Goal: Task Accomplishment & Management: Use online tool/utility

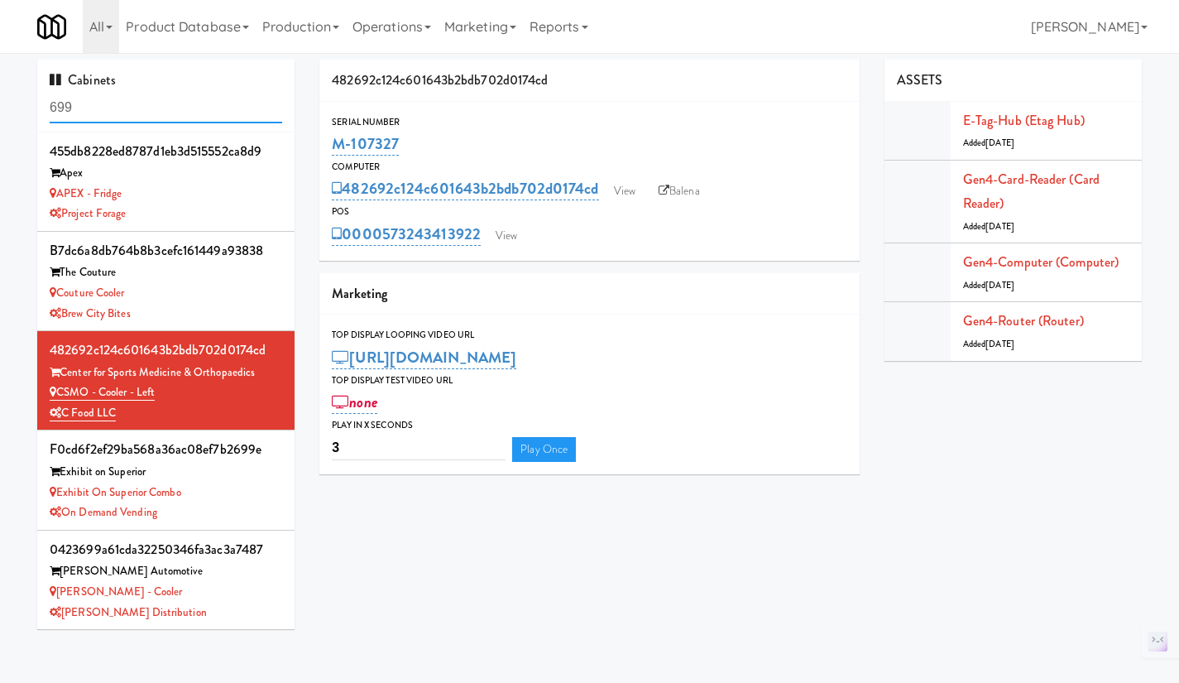
click at [136, 100] on input "699" at bounding box center [166, 108] width 232 height 31
paste input "M-141664"
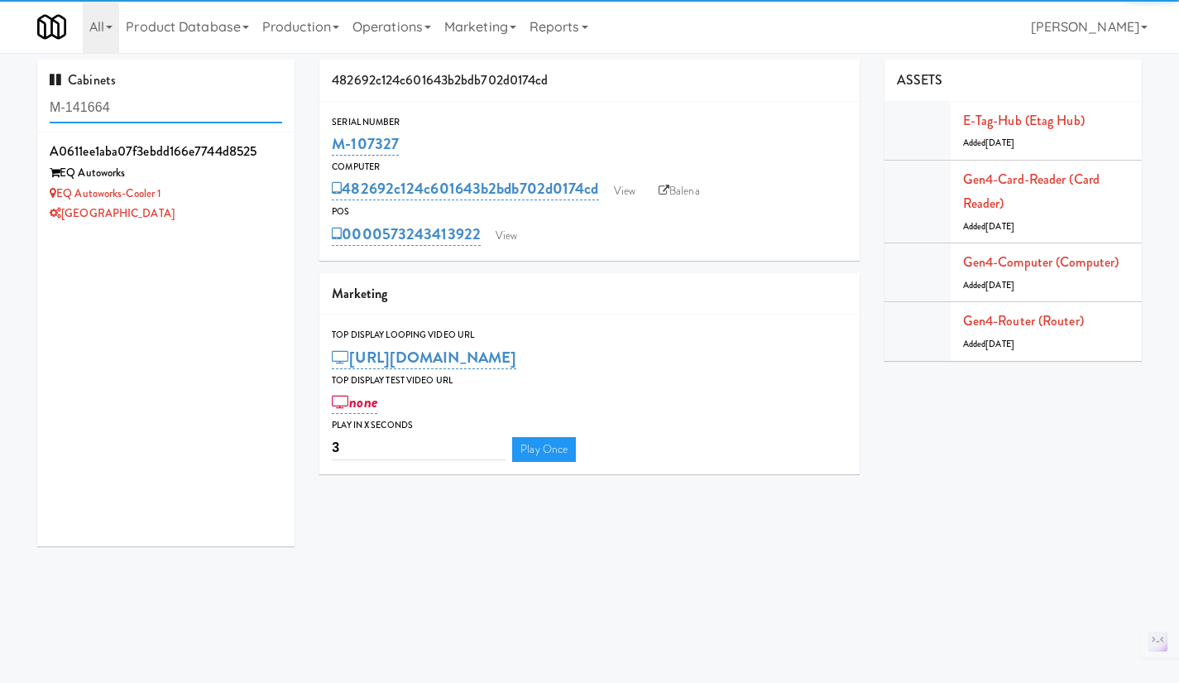
type input "M-141664"
click at [228, 217] on div "[GEOGRAPHIC_DATA]" at bounding box center [166, 214] width 232 height 21
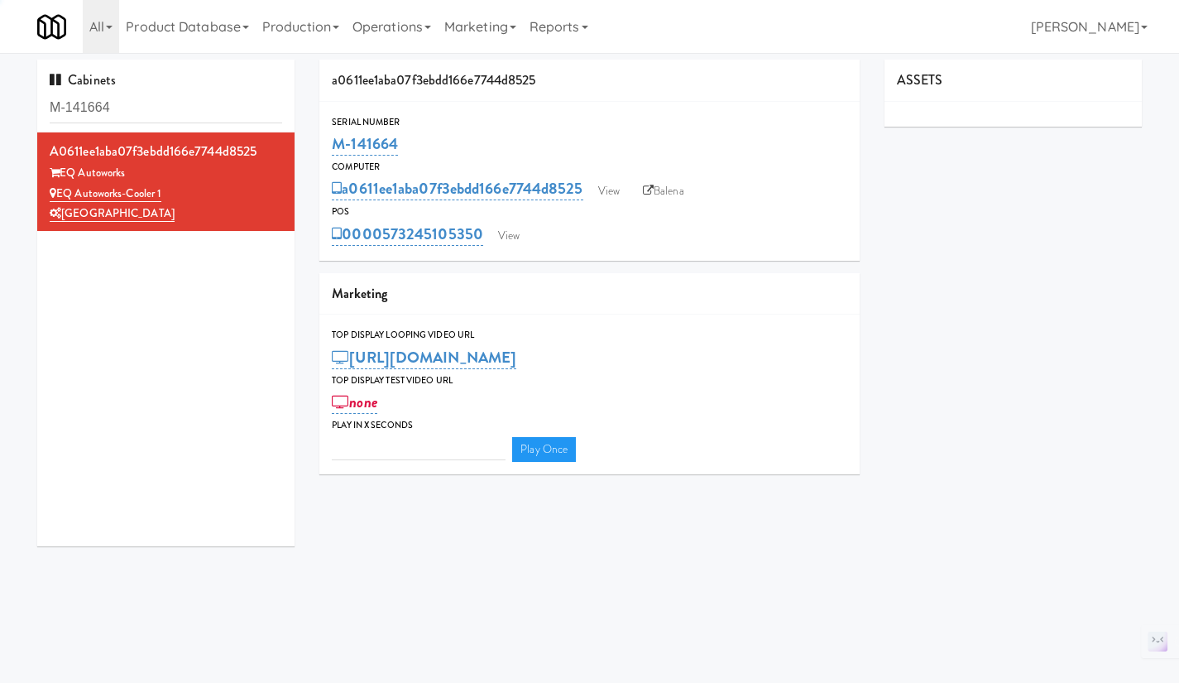
type input "3"
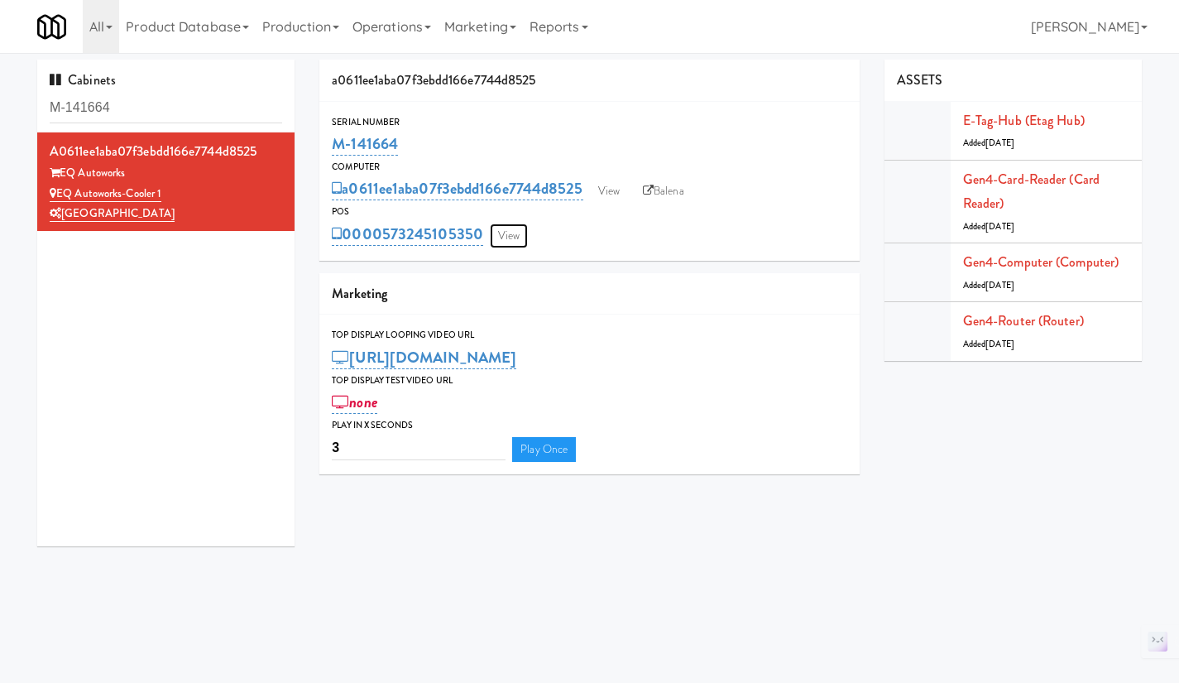
click at [520, 243] on link "View" at bounding box center [509, 235] width 38 height 25
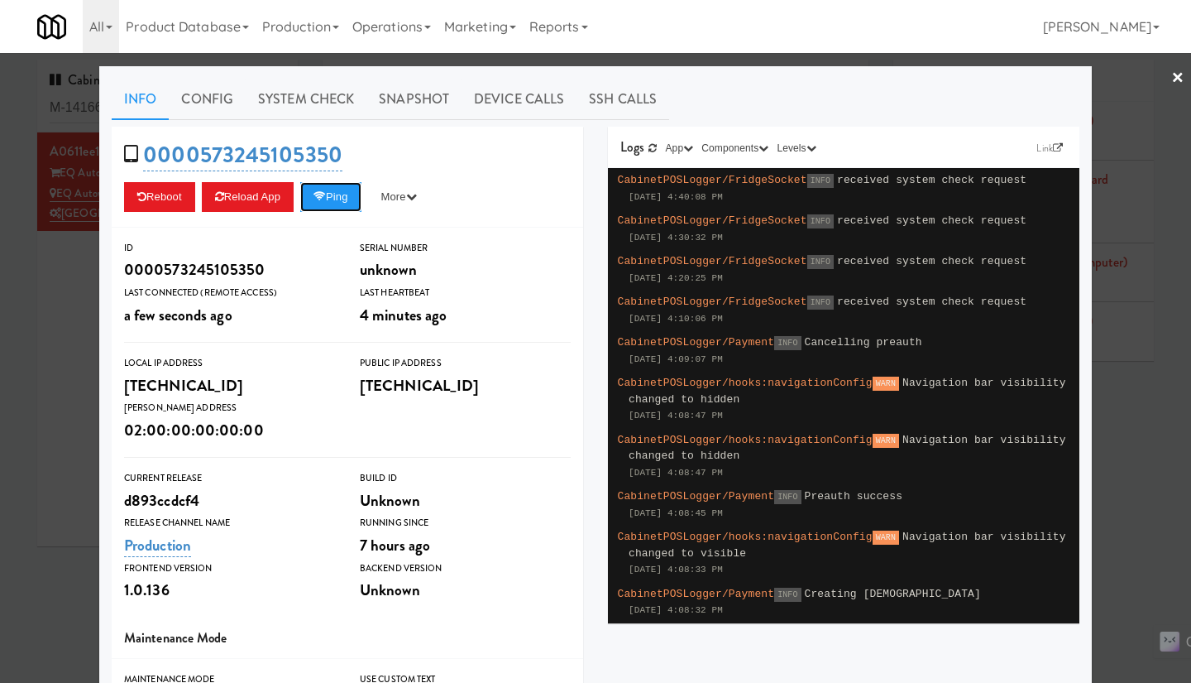
click at [340, 209] on button "Ping" at bounding box center [330, 197] width 61 height 30
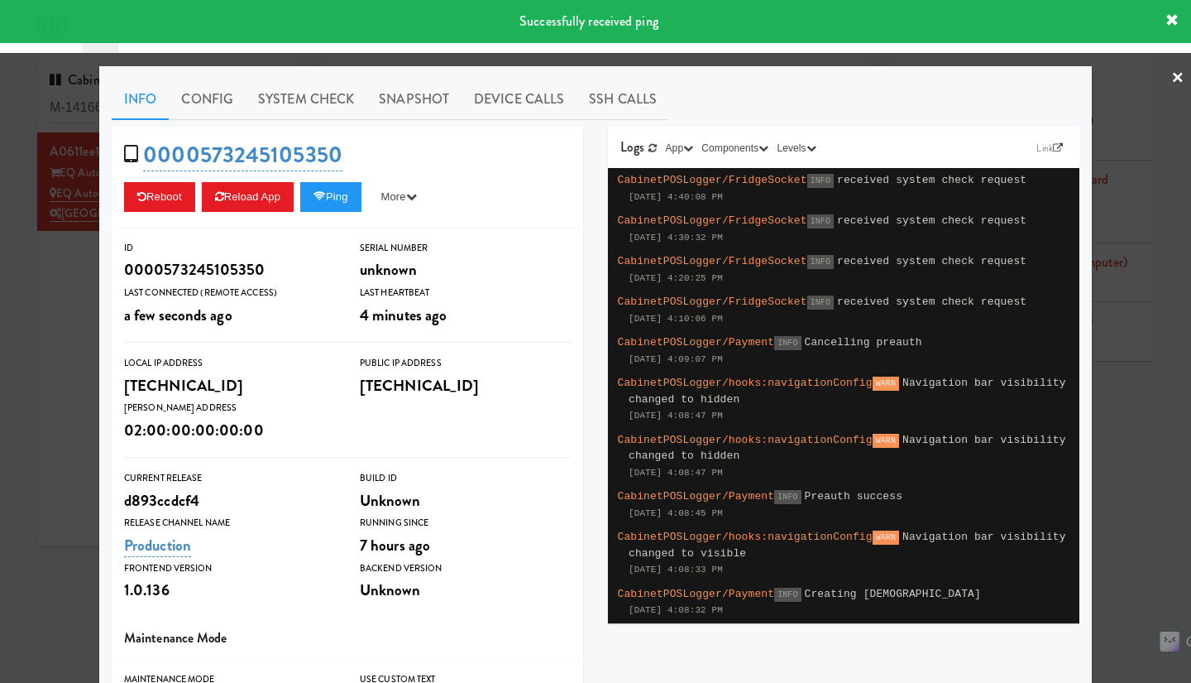
click at [303, 97] on link "System Check" at bounding box center [306, 99] width 121 height 41
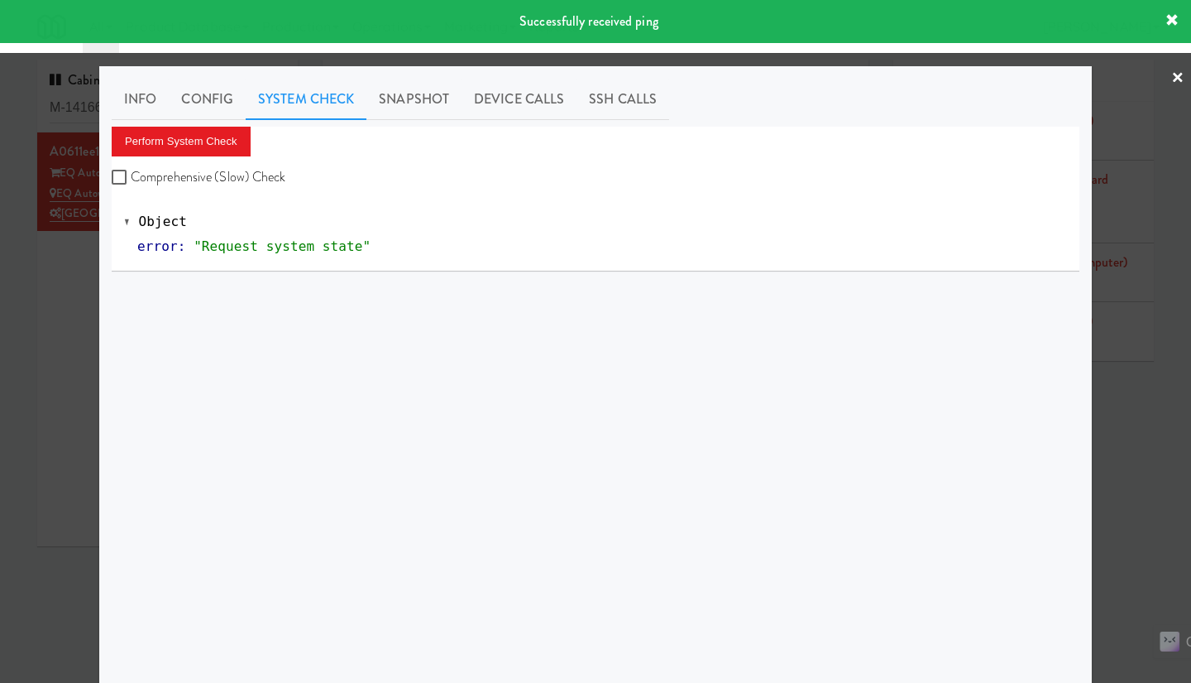
click at [254, 174] on label "Comprehensive (Slow) Check" at bounding box center [199, 177] width 175 height 25
click at [131, 174] on input "Comprehensive (Slow) Check" at bounding box center [121, 177] width 19 height 13
checkbox input "true"
click at [214, 142] on button "Perform System Check" at bounding box center [181, 142] width 139 height 30
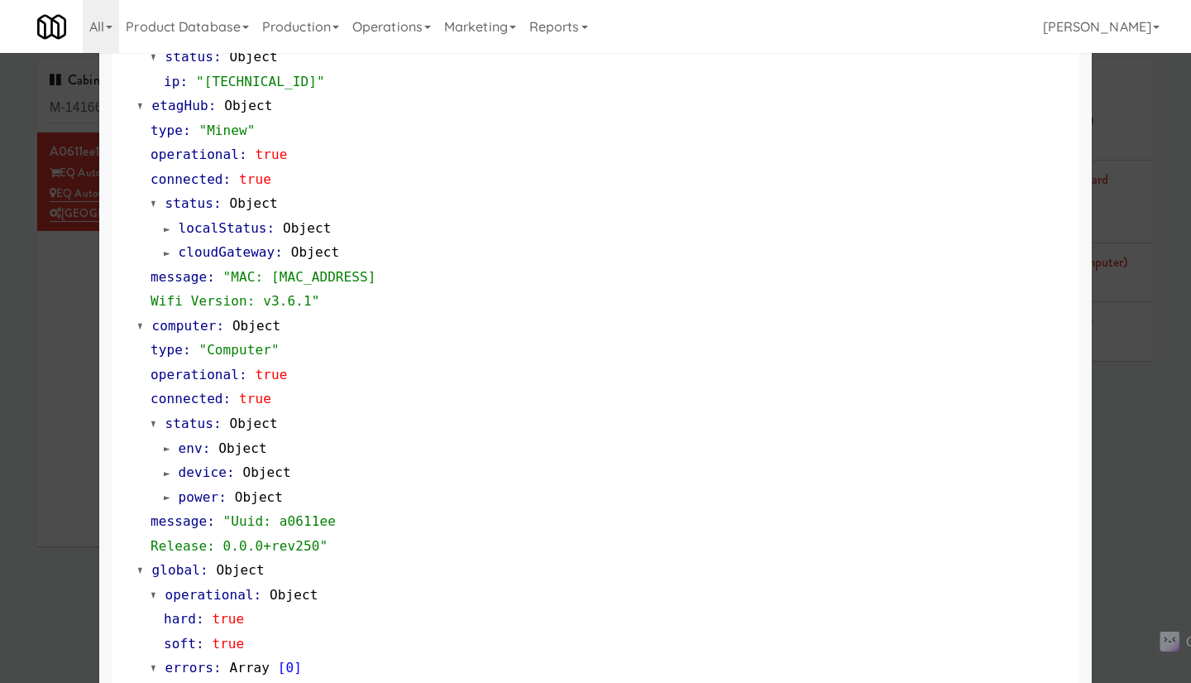
scroll to position [1359, 0]
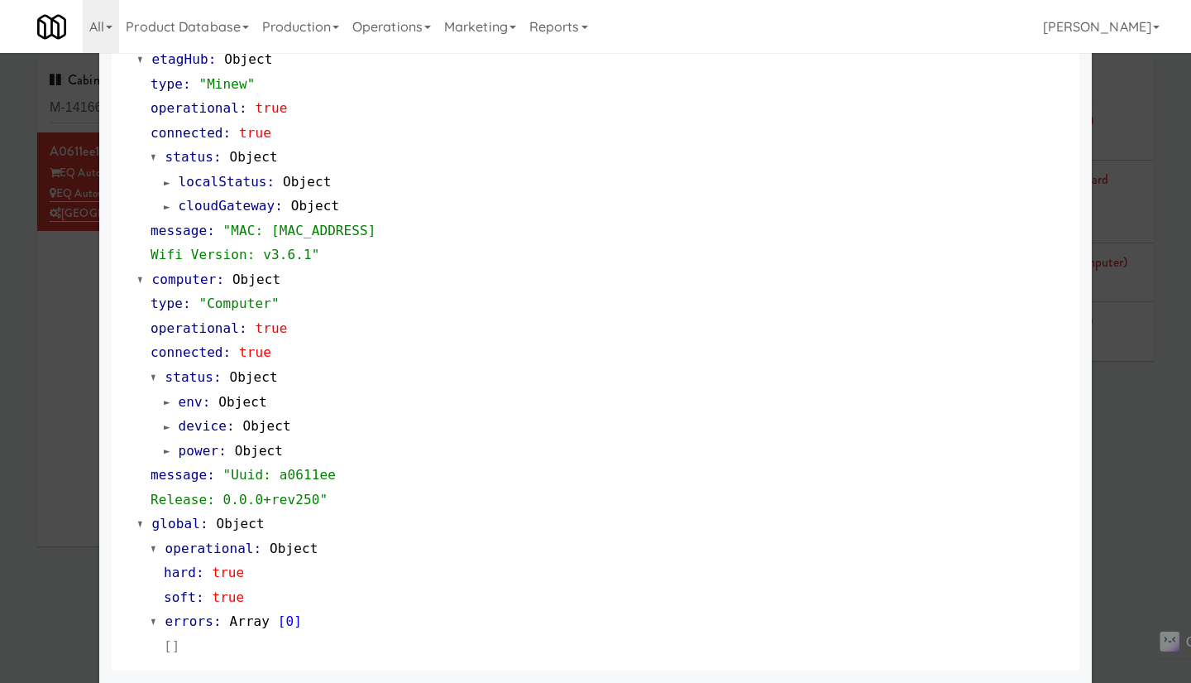
click at [68, 276] on div at bounding box center [595, 341] width 1191 height 683
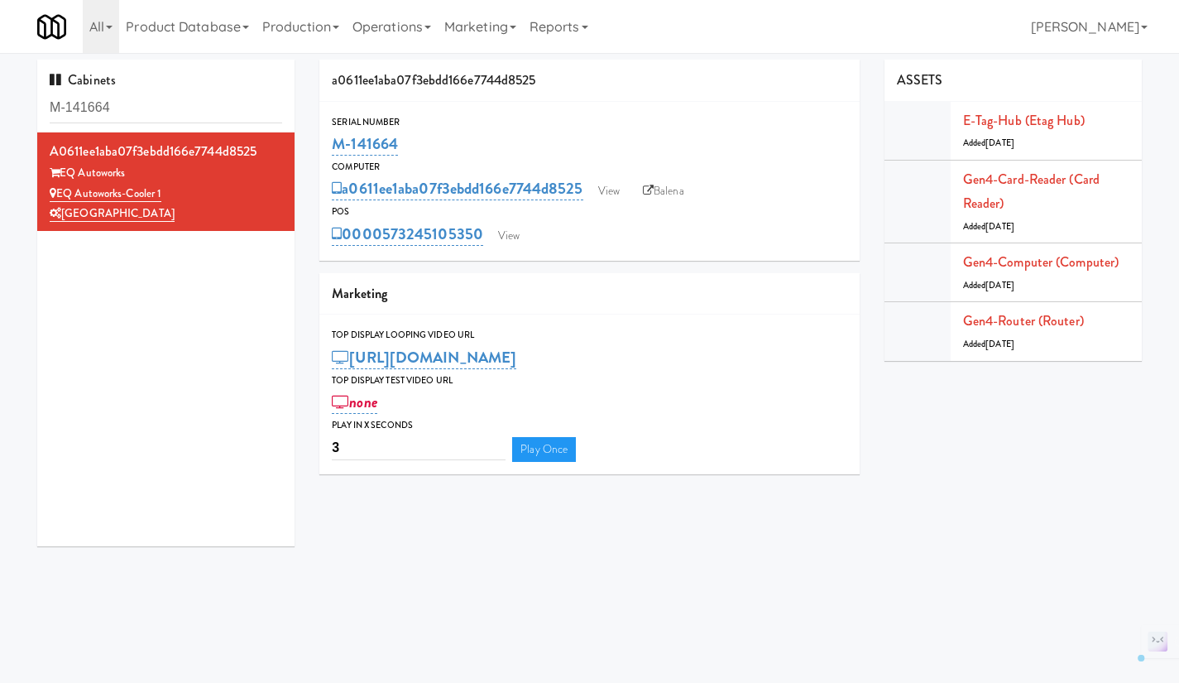
drag, startPoint x: 488, startPoint y: 251, endPoint x: 386, endPoint y: 250, distance: 102.6
click at [386, 250] on div "Serial Number M-141664 Computer a0611ee1aba07f3ebdd166e7744d8525 View Balena PO…" at bounding box center [589, 181] width 540 height 159
copy link "573245105350"
click at [1049, 182] on link "Gen4-card-reader (Card Reader)" at bounding box center [1031, 192] width 137 height 44
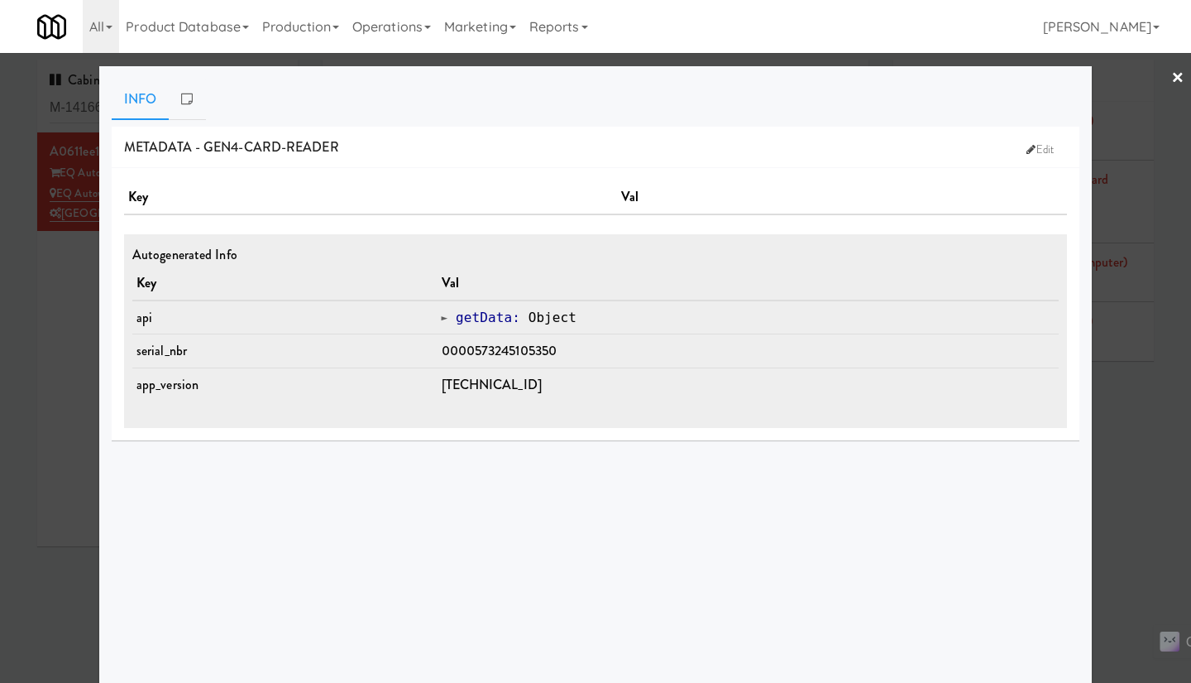
click at [1119, 465] on div at bounding box center [595, 341] width 1191 height 683
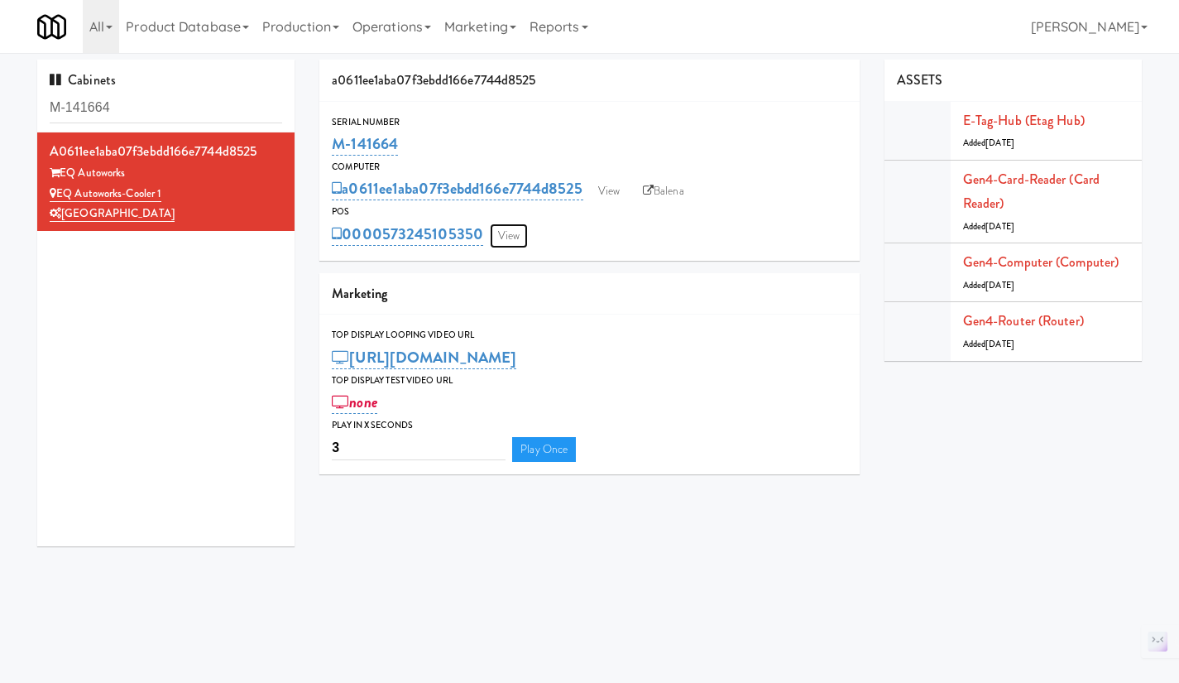
click at [505, 233] on link "View" at bounding box center [509, 235] width 38 height 25
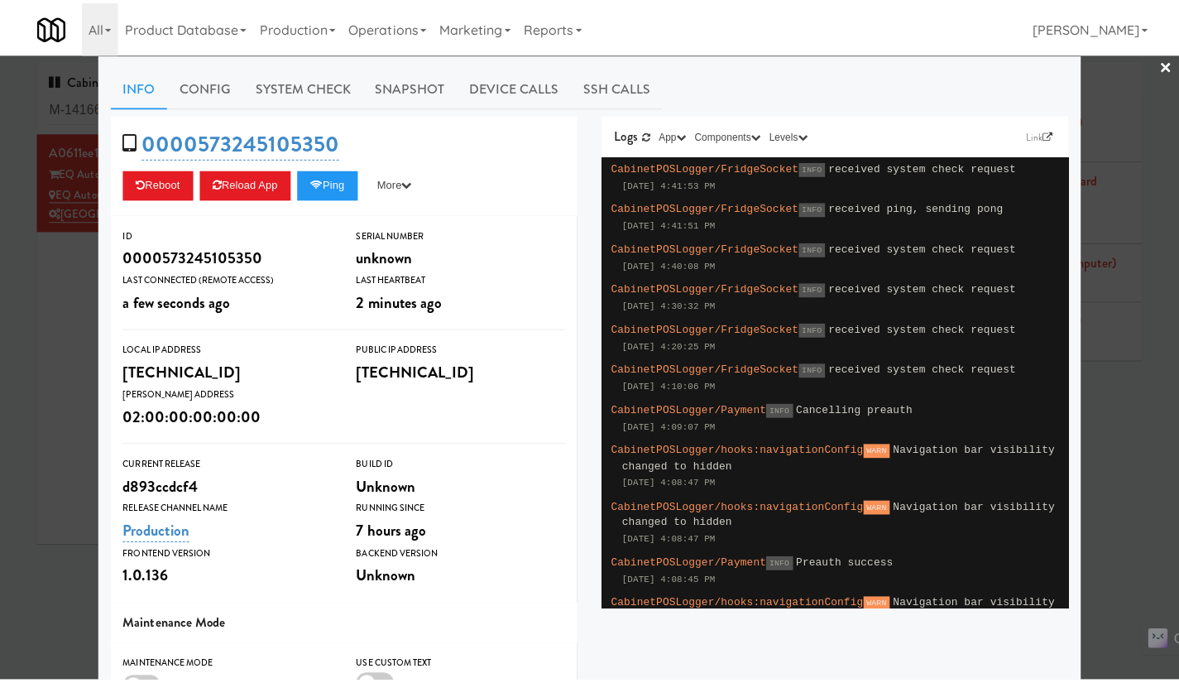
scroll to position [218, 0]
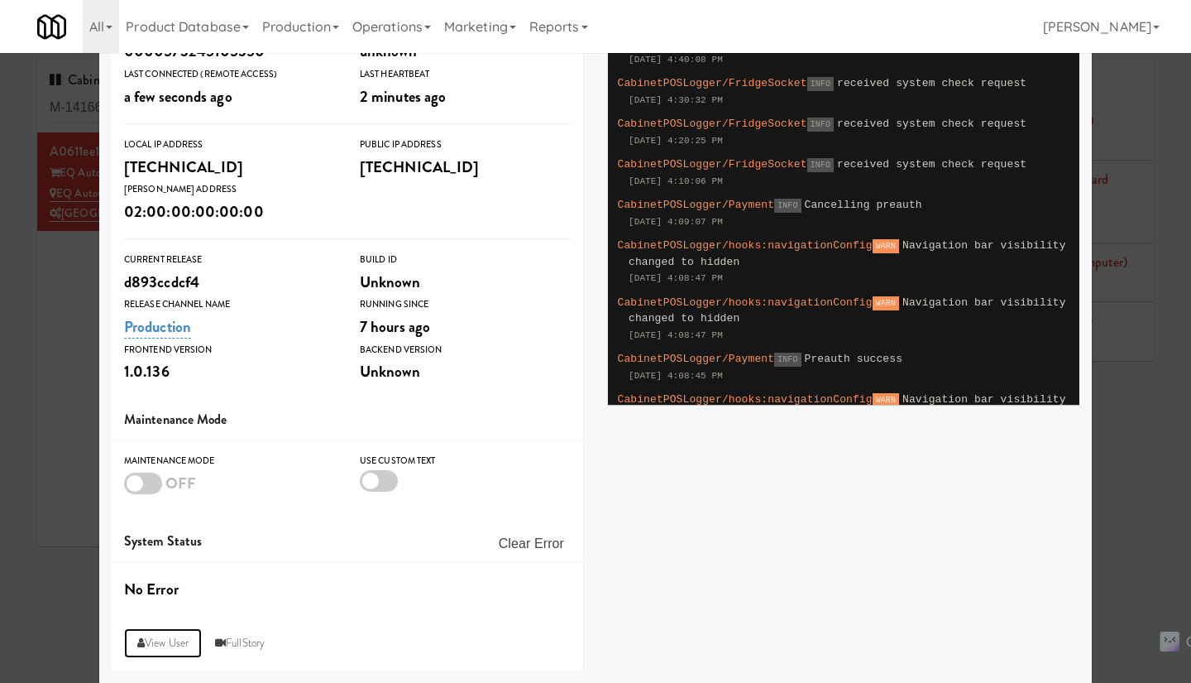
click at [157, 639] on link "View User" at bounding box center [163, 643] width 78 height 30
click at [37, 328] on div at bounding box center [595, 341] width 1191 height 683
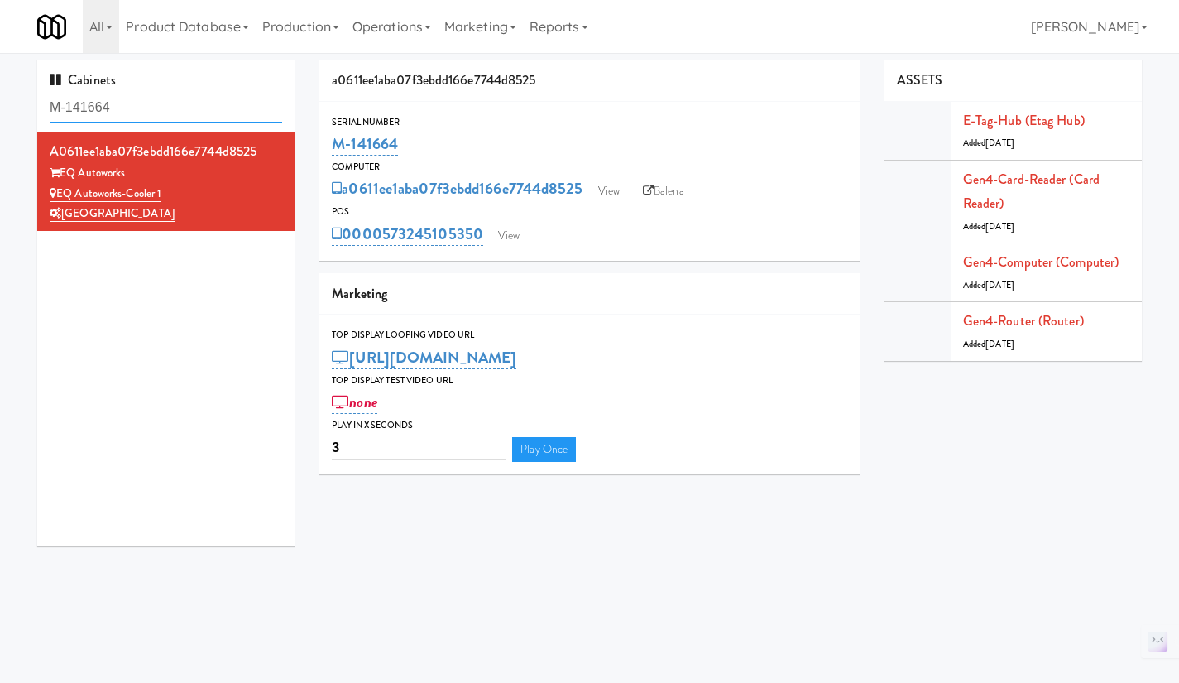
click at [143, 116] on input "M-141664" at bounding box center [166, 108] width 232 height 31
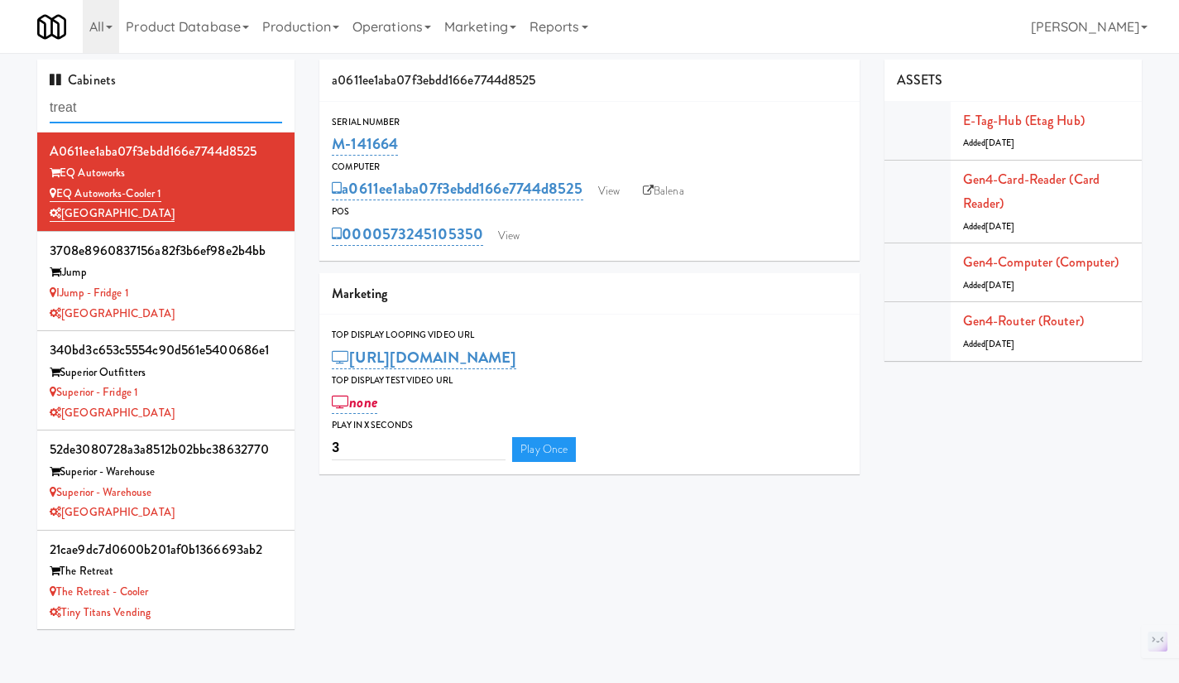
type input "treat"
click at [229, 285] on div "iJump - Fridge 1" at bounding box center [166, 293] width 232 height 21
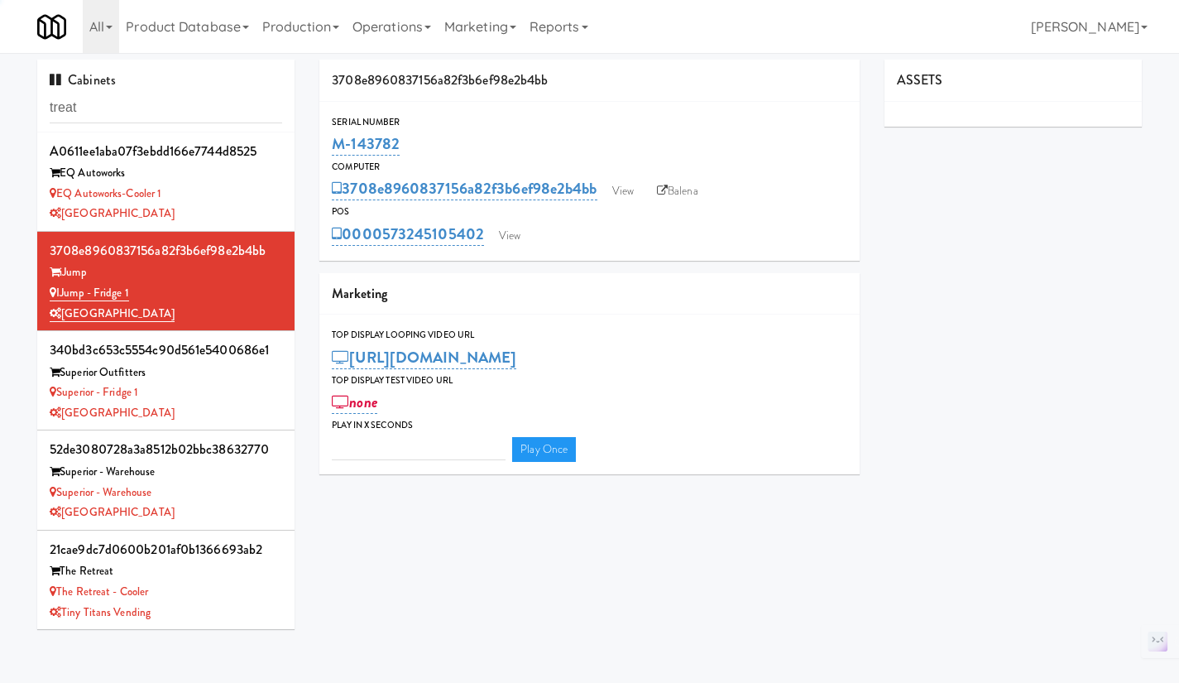
type input "3"
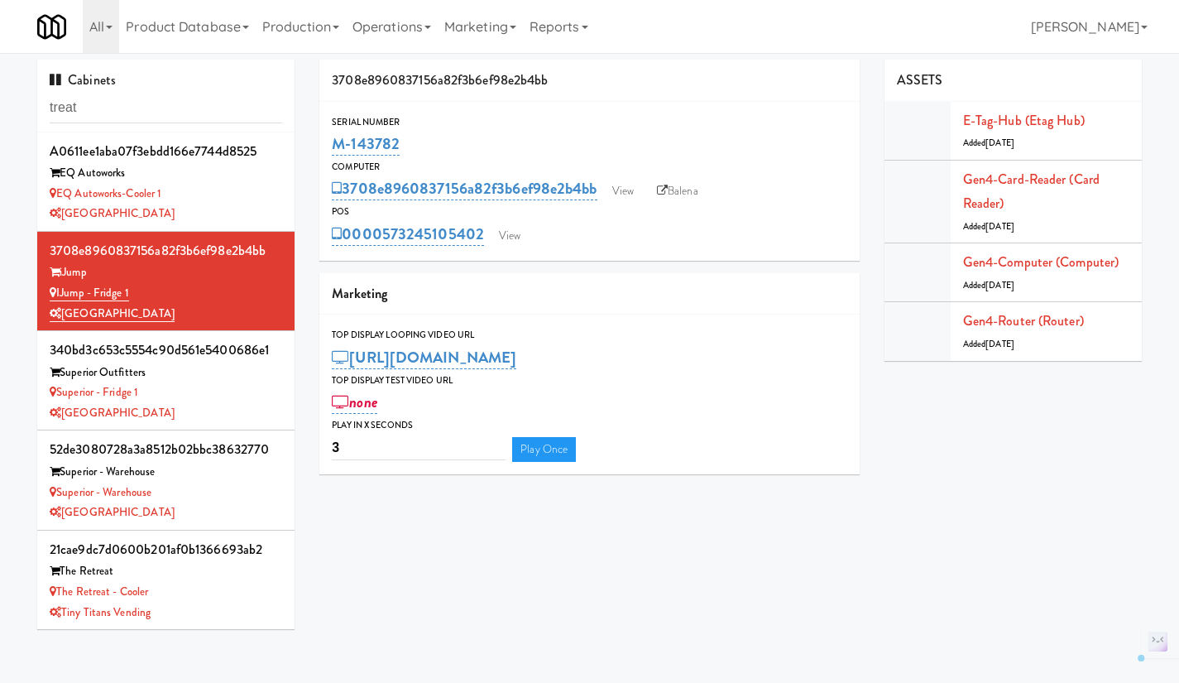
drag, startPoint x: 486, startPoint y: 250, endPoint x: 386, endPoint y: 247, distance: 100.1
click at [386, 247] on div "Serial Number M-143782 Computer 3708e8960837156a82f3b6ef98e2b4bb View Balena PO…" at bounding box center [589, 181] width 540 height 159
copy link "573245105402"
click at [92, 114] on input "treat" at bounding box center [166, 108] width 232 height 31
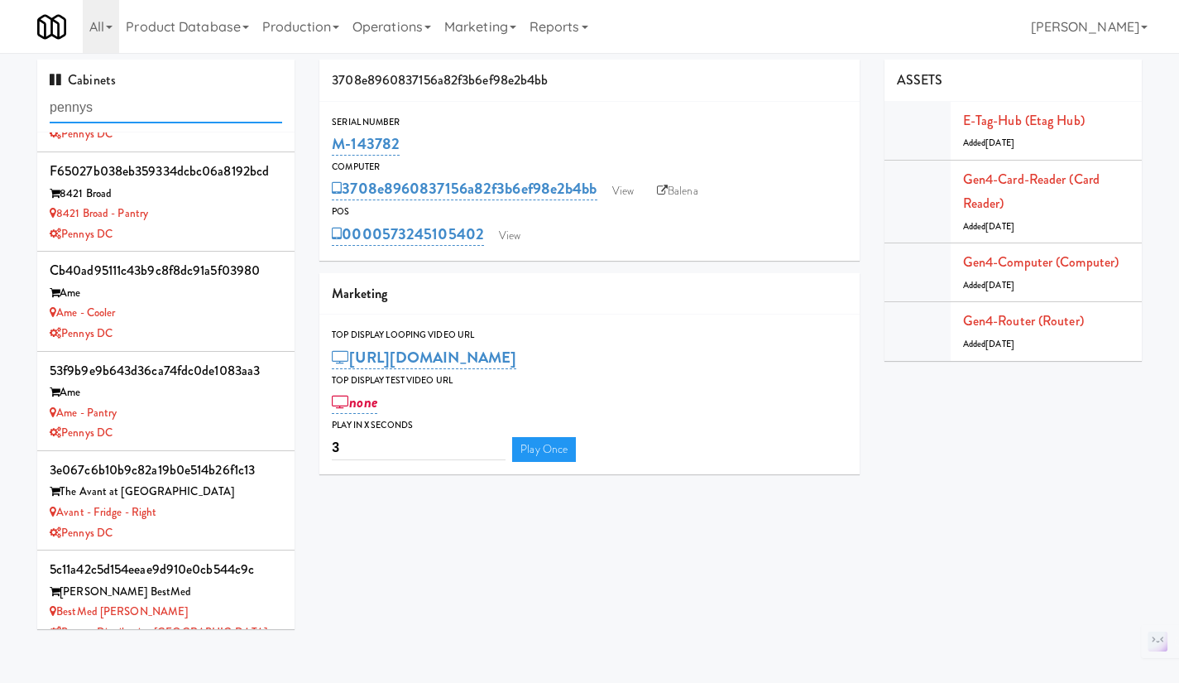
scroll to position [1076, 0]
type input "pennys"
click at [207, 417] on div "Ame - Pantry" at bounding box center [166, 412] width 232 height 21
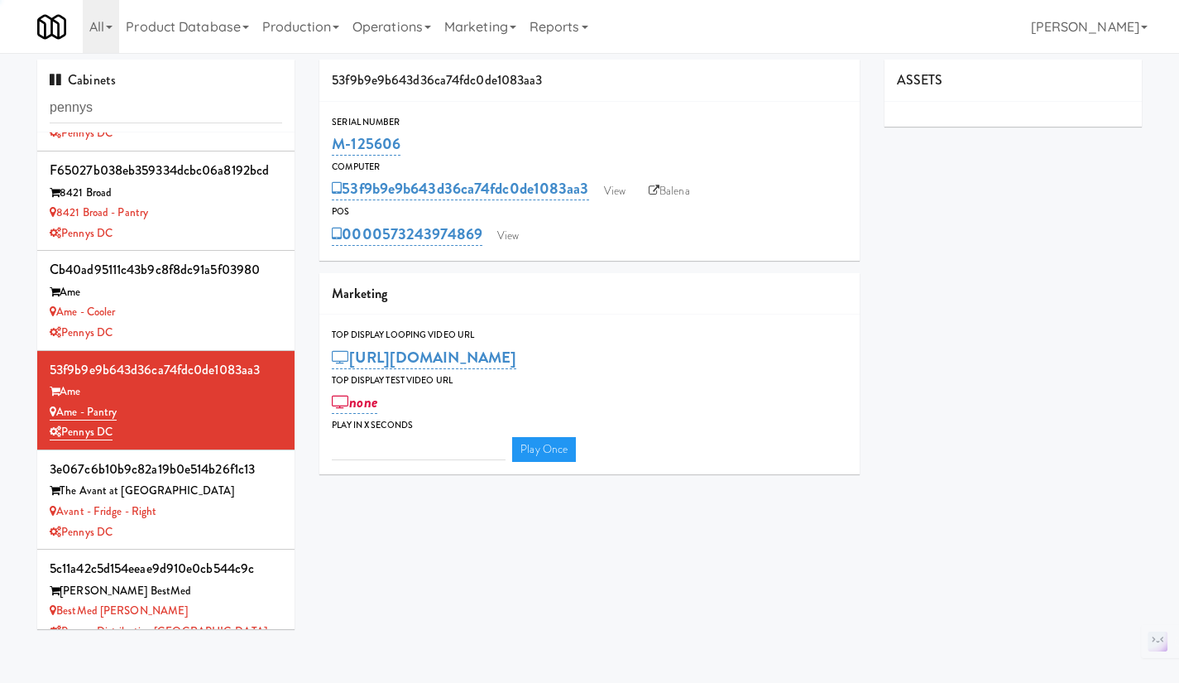
type input "3"
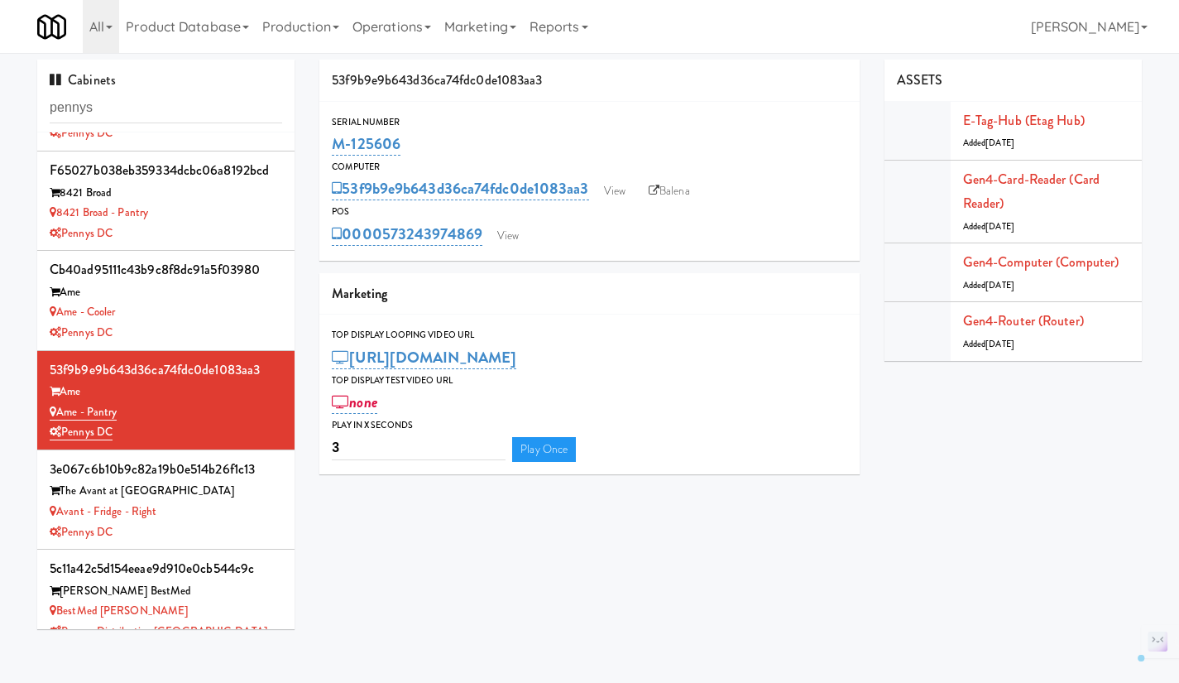
drag, startPoint x: 484, startPoint y: 252, endPoint x: 384, endPoint y: 247, distance: 100.2
click at [384, 247] on div "Serial Number M-125606 Computer 53f9b9e9b643d36ca74fdc0de1083aa3 View Balena PO…" at bounding box center [589, 181] width 540 height 159
copy link "573243974869"
click at [110, 97] on input "pennys" at bounding box center [166, 108] width 232 height 31
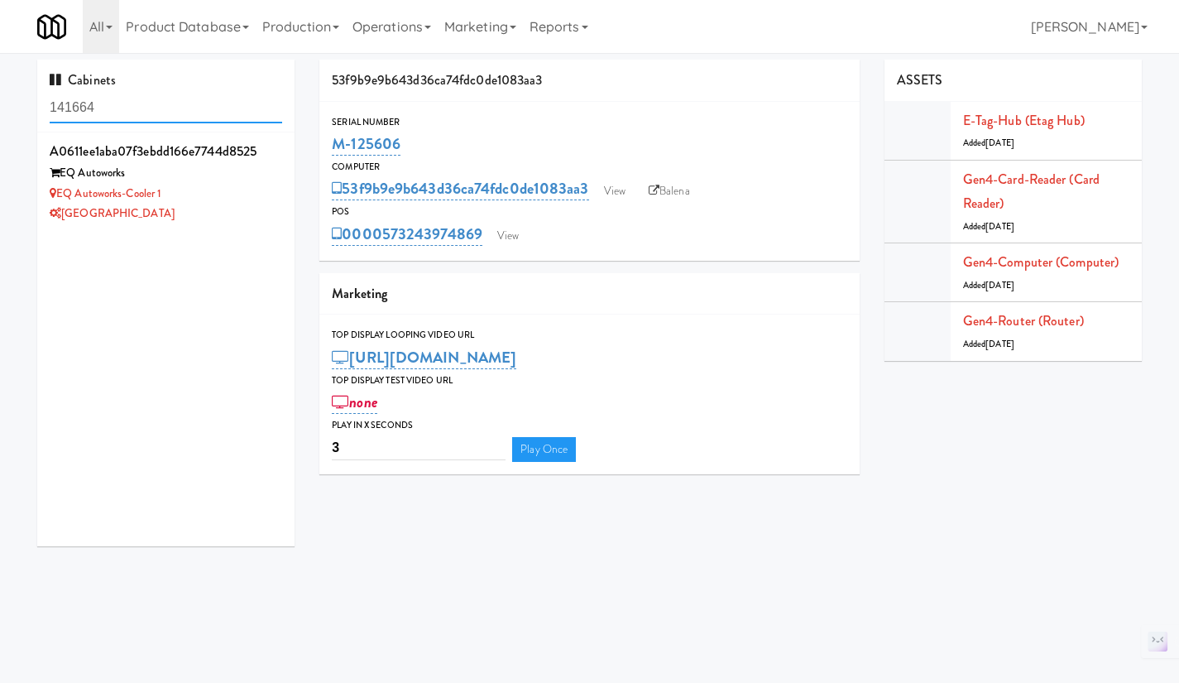
type input "141664"
click at [229, 207] on div "[GEOGRAPHIC_DATA]" at bounding box center [166, 214] width 232 height 21
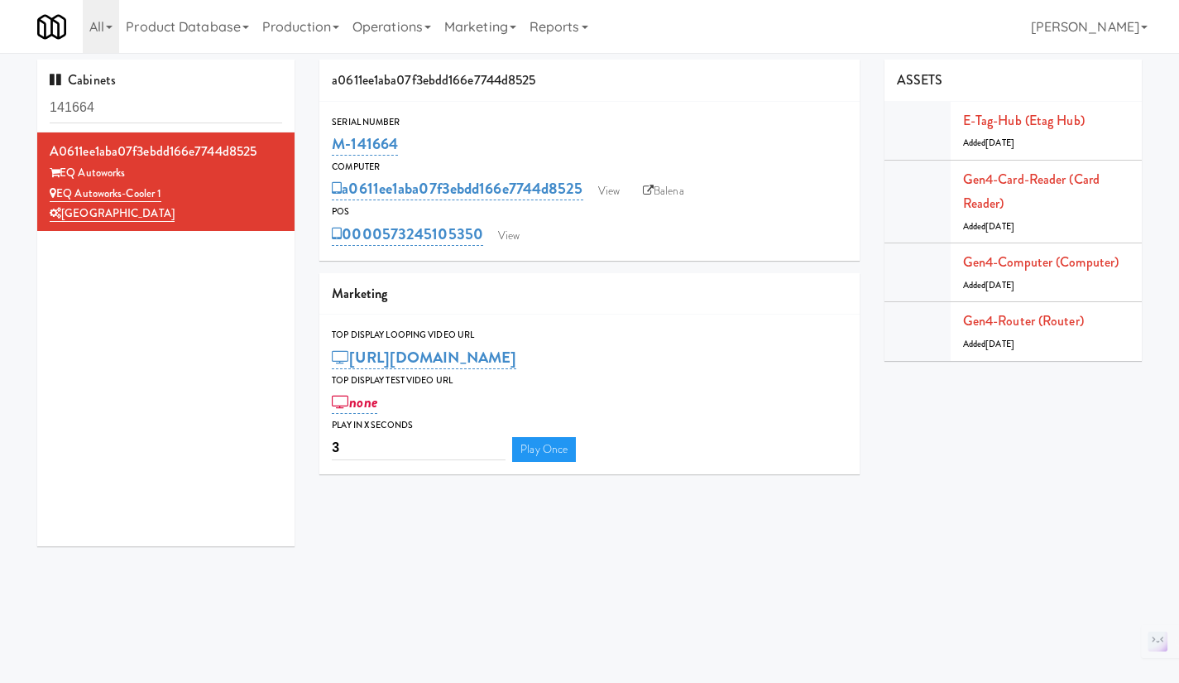
click at [672, 194] on link "Balena" at bounding box center [664, 191] width 58 height 25
click at [607, 191] on link "View" at bounding box center [609, 191] width 38 height 25
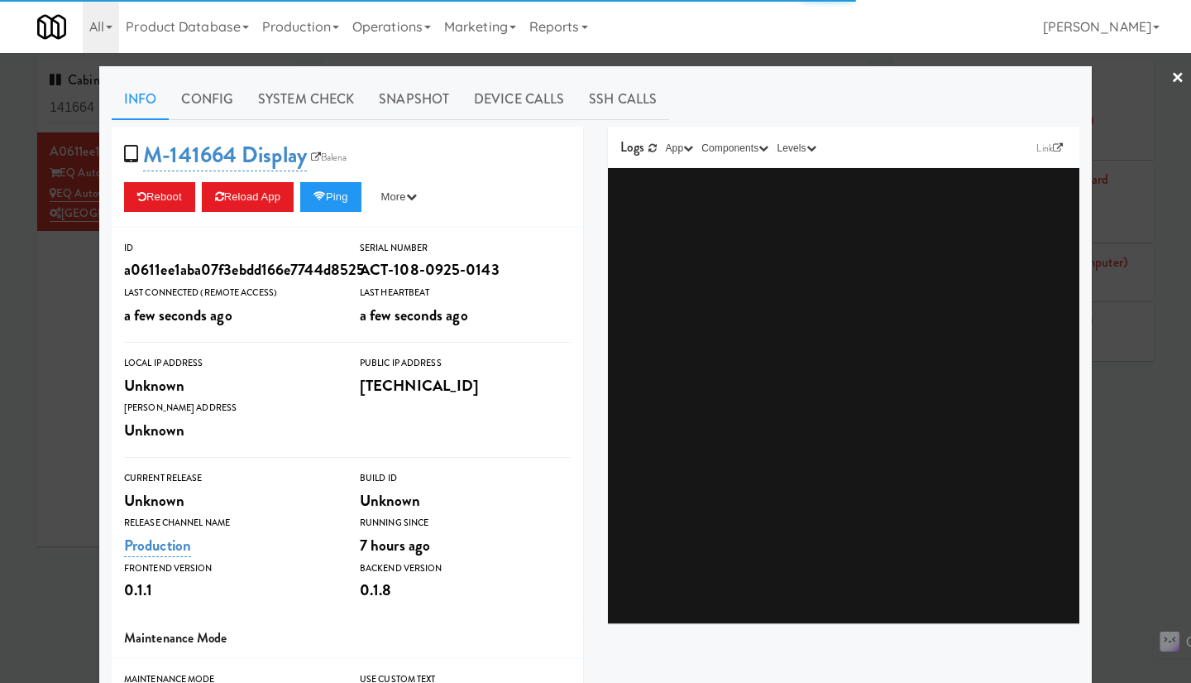
click at [79, 362] on div at bounding box center [595, 341] width 1191 height 683
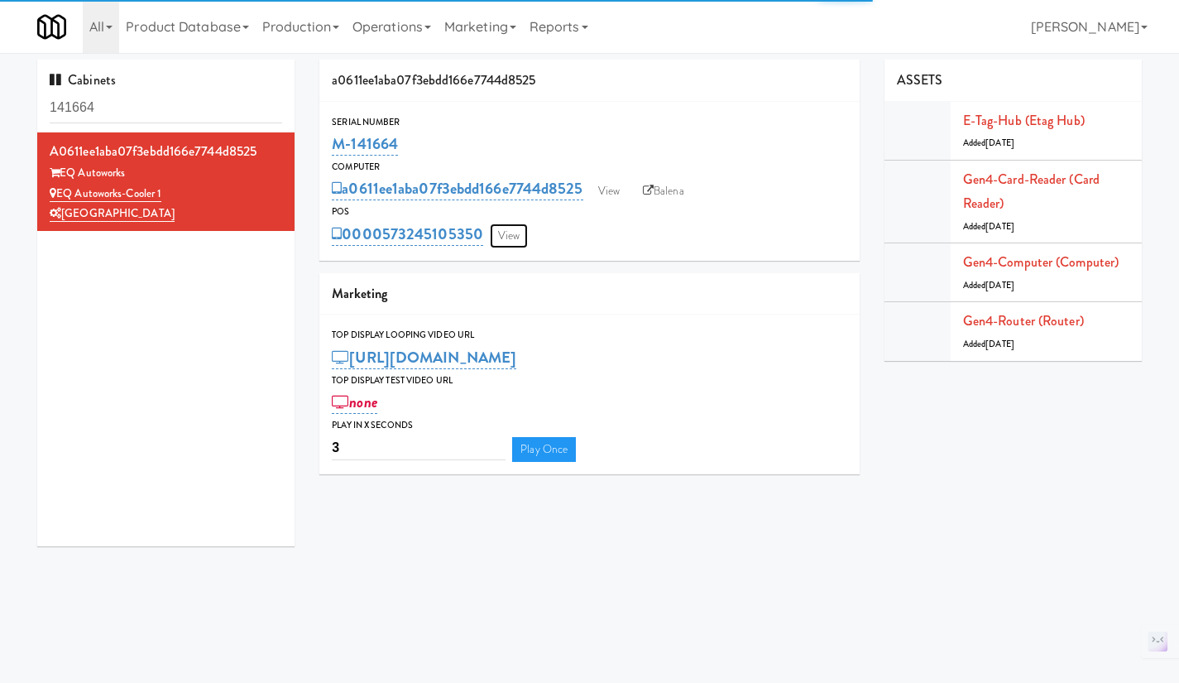
click at [523, 232] on link "View" at bounding box center [509, 235] width 38 height 25
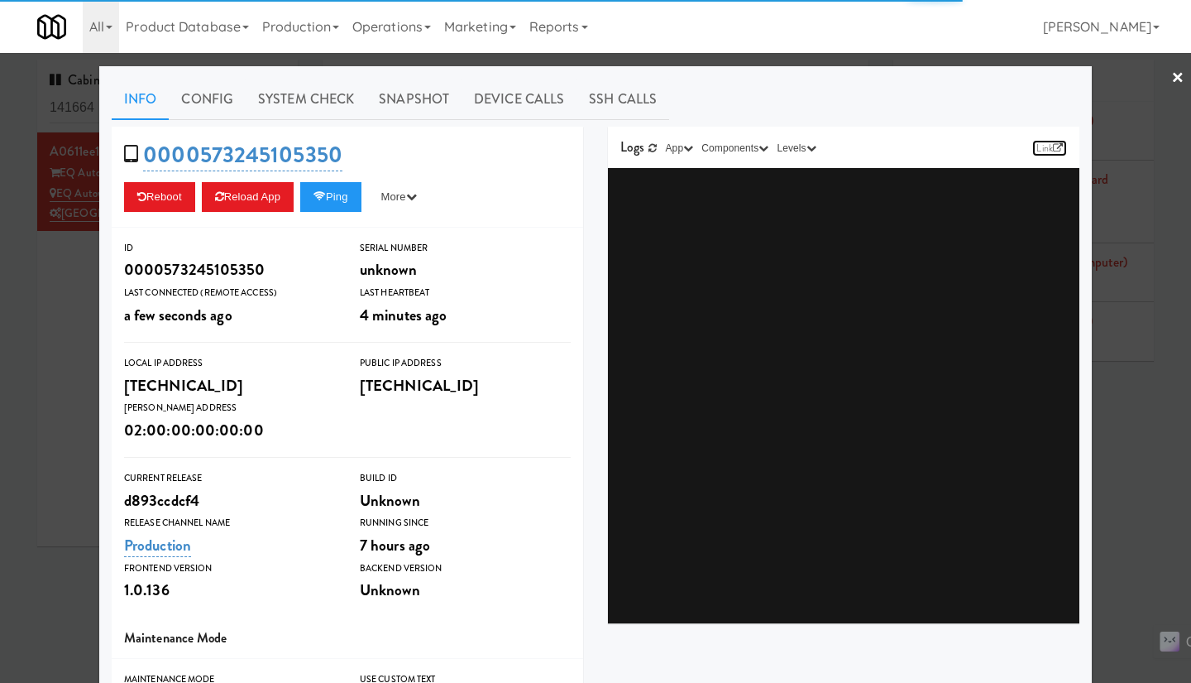
click at [1053, 150] on icon at bounding box center [1058, 148] width 10 height 10
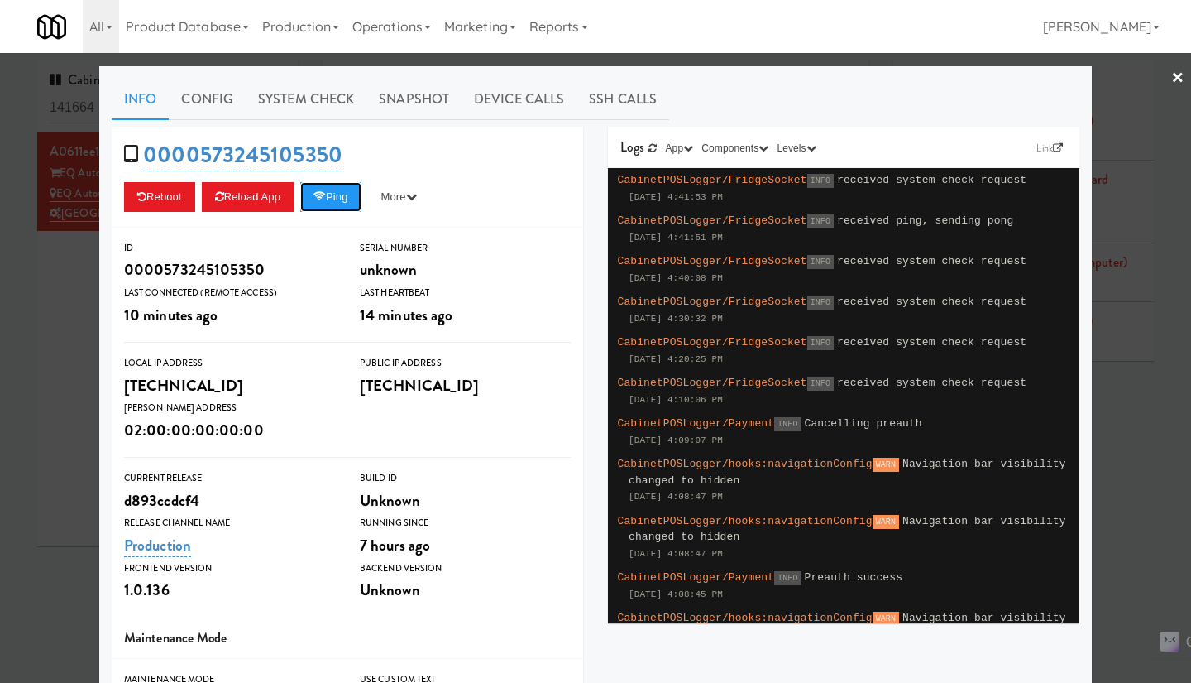
click at [328, 186] on button "Ping" at bounding box center [330, 197] width 61 height 30
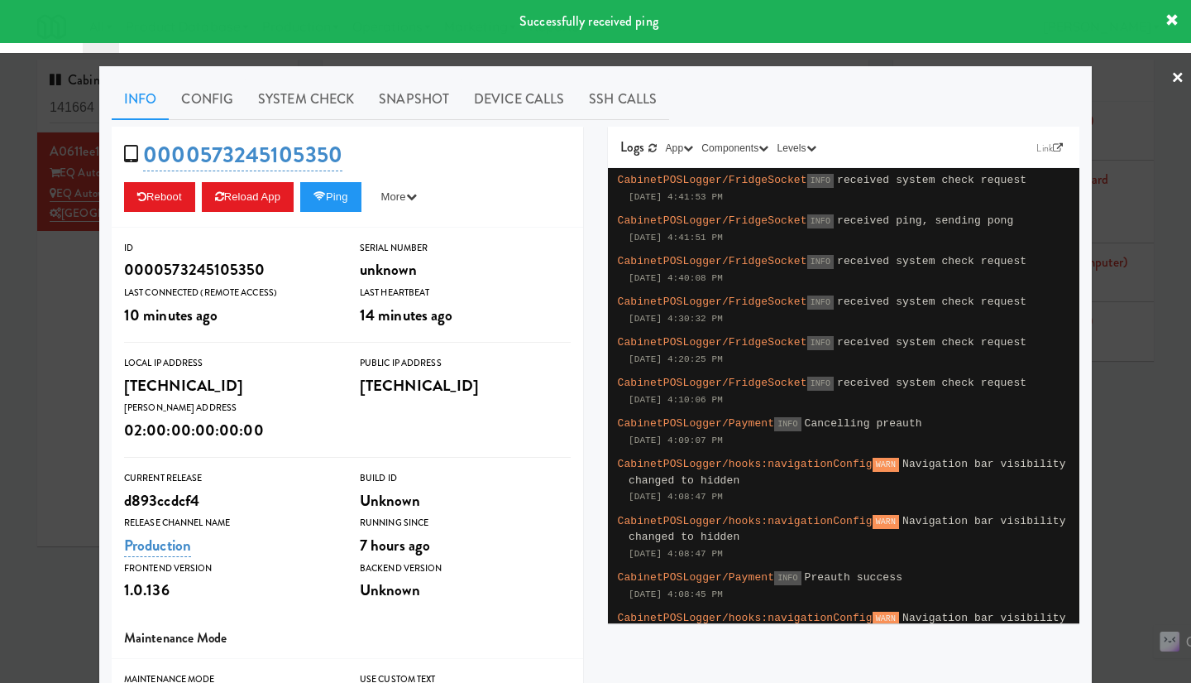
click at [33, 345] on div at bounding box center [595, 341] width 1191 height 683
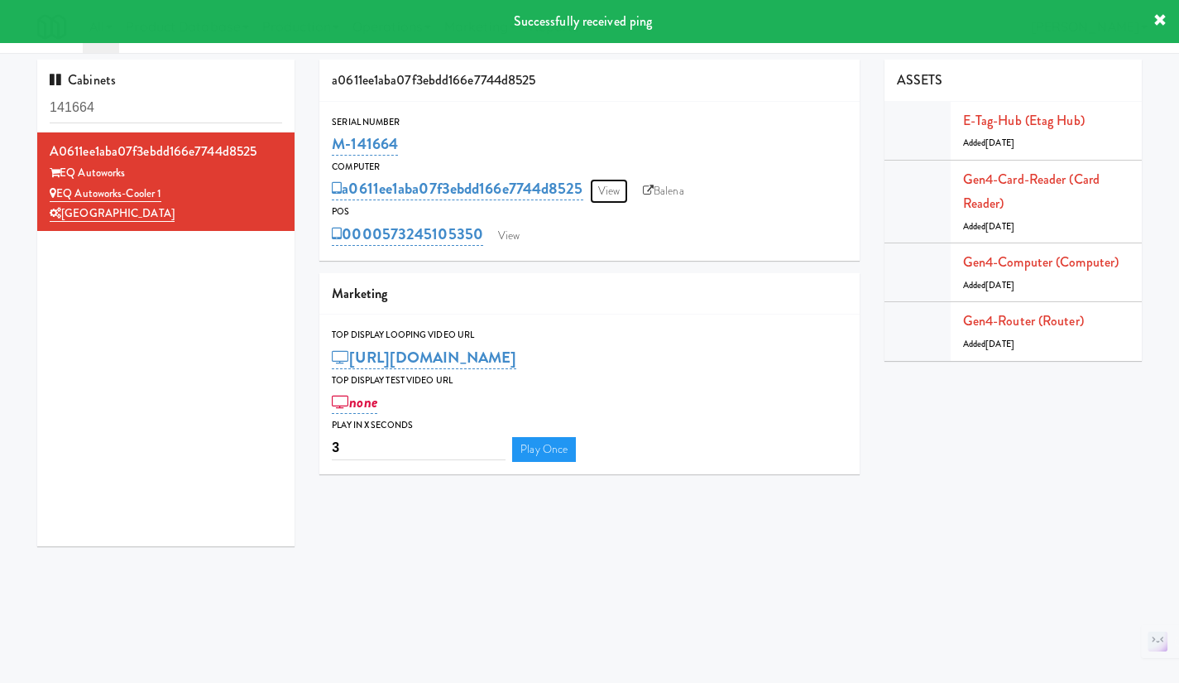
click at [614, 189] on link "View" at bounding box center [609, 191] width 38 height 25
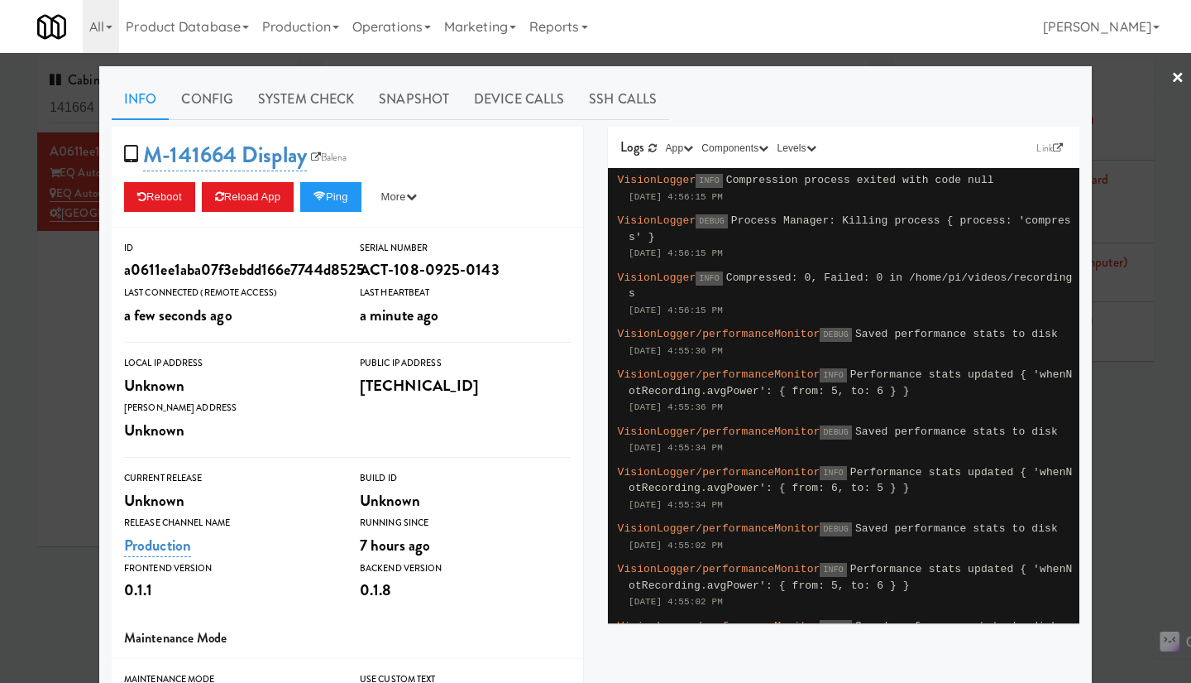
click at [75, 318] on div at bounding box center [595, 341] width 1191 height 683
